Goal: Entertainment & Leisure: Consume media (video, audio)

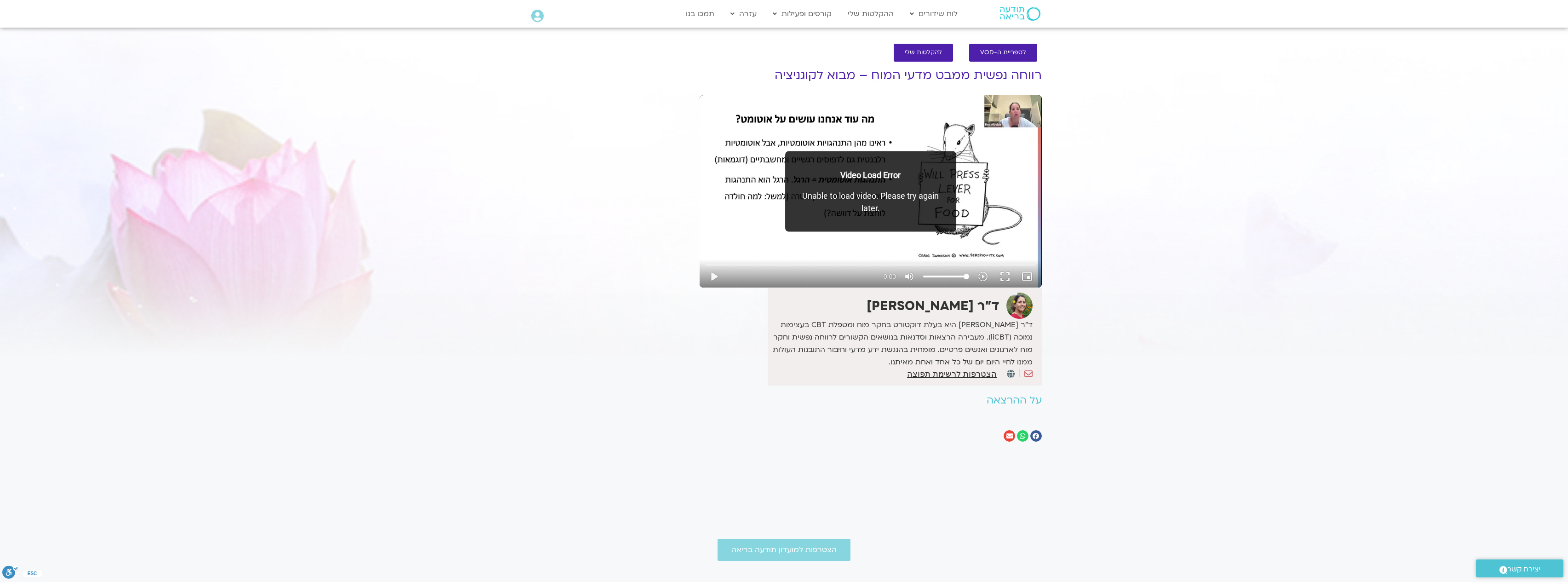
drag, startPoint x: 733, startPoint y: 199, endPoint x: 727, endPoint y: 199, distance: 6.0
